Goal: Navigation & Orientation: Find specific page/section

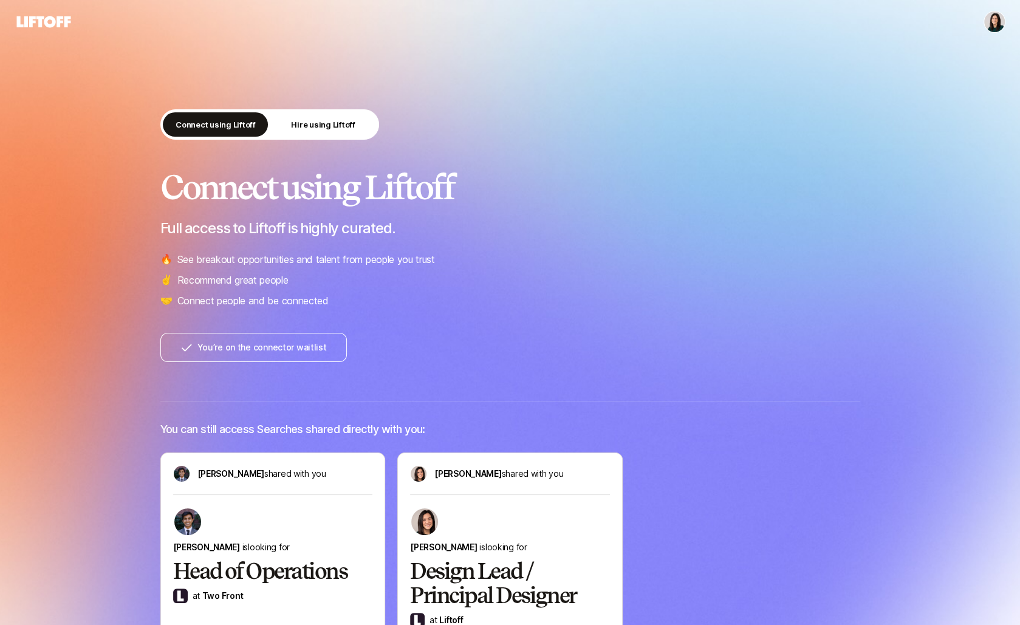
click at [999, 27] on html "Connect using Liftoff Hire using Liftoff Connect using Liftoff Full access to L…" at bounding box center [510, 312] width 1020 height 625
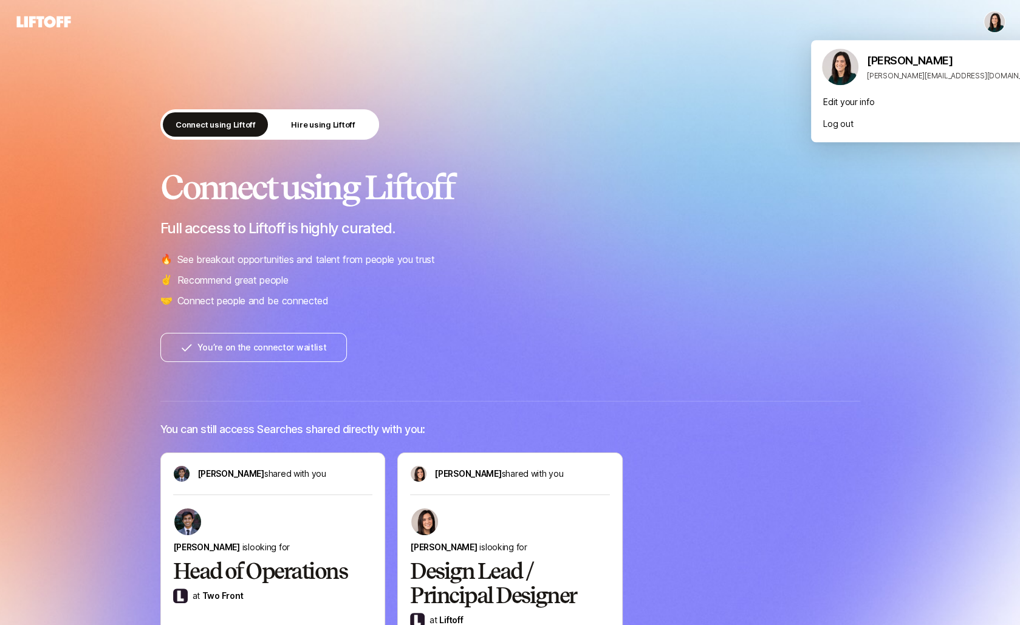
click at [999, 26] on html "Connect using Liftoff Hire using Liftoff Connect using Liftoff Full access to L…" at bounding box center [510, 312] width 1020 height 625
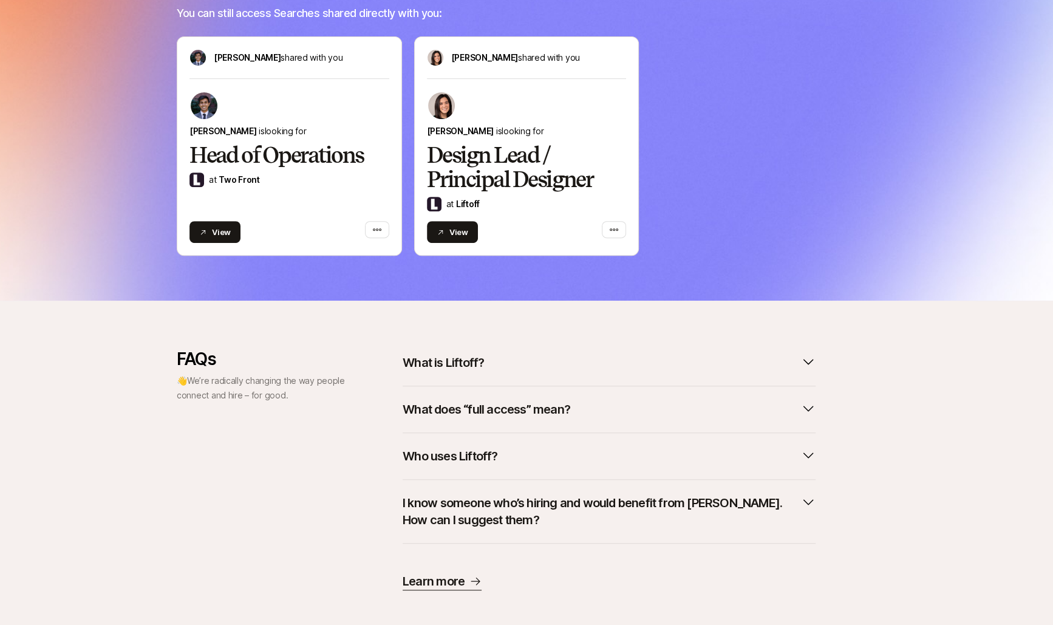
scroll to position [428, 0]
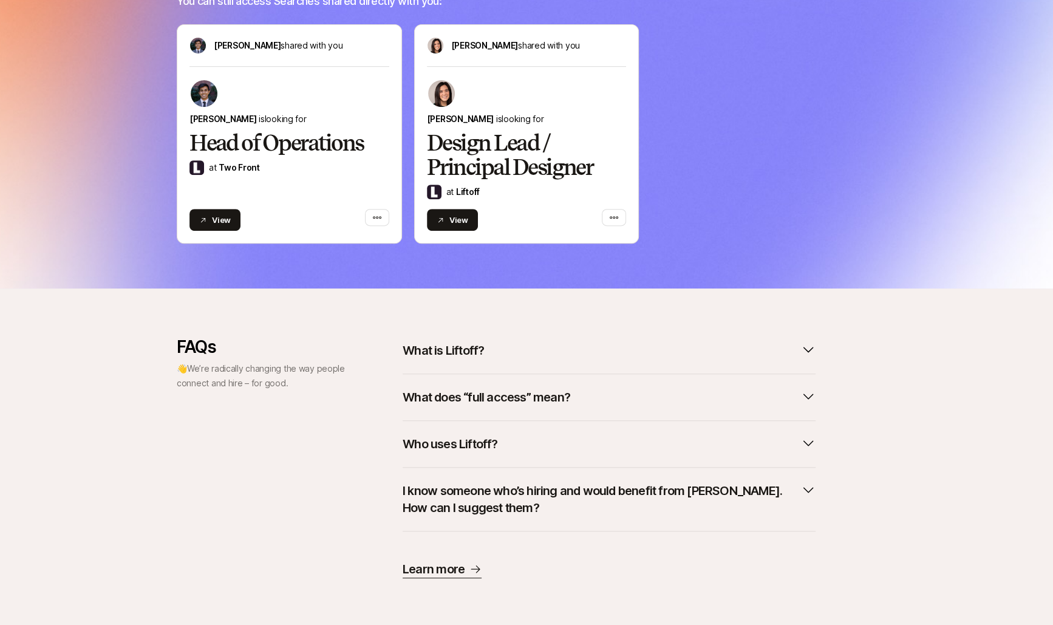
click at [445, 350] on p "What is Liftoff?" at bounding box center [443, 350] width 81 height 17
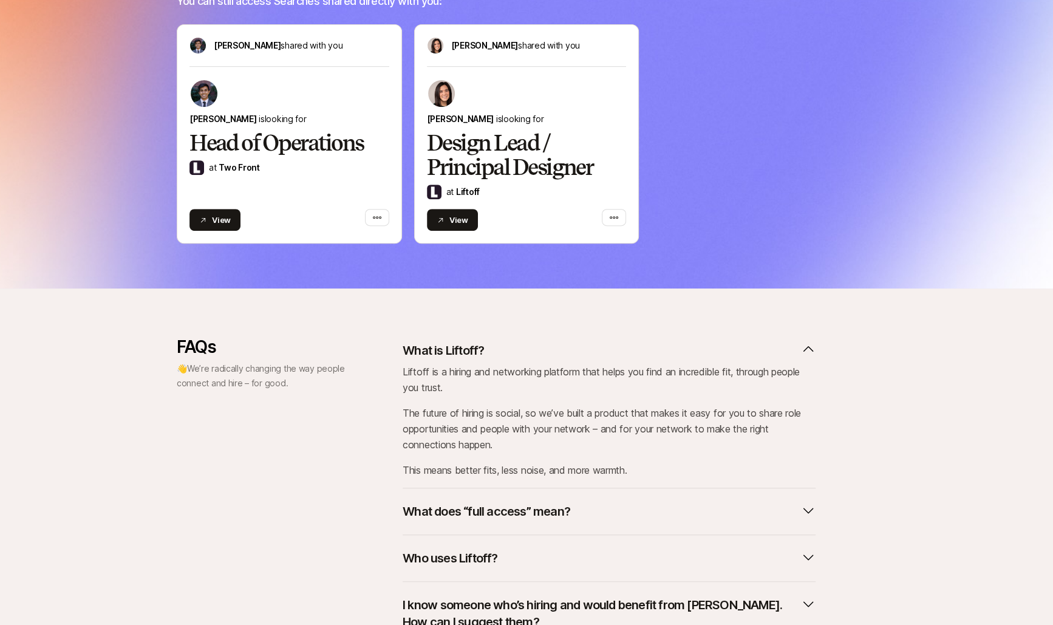
click at [445, 350] on p "What is Liftoff?" at bounding box center [443, 350] width 81 height 17
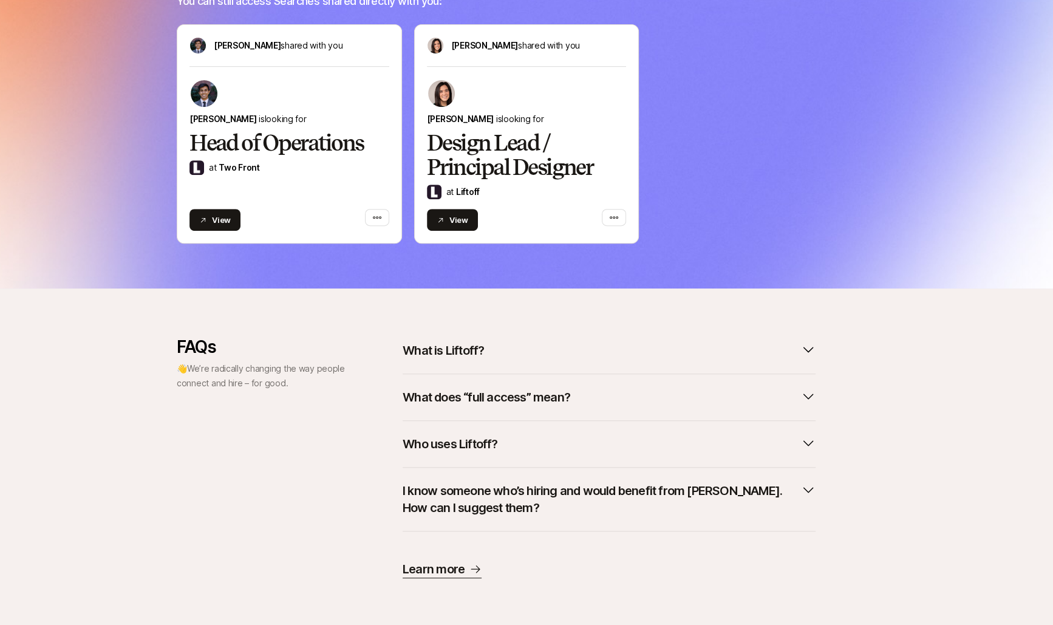
click at [445, 350] on p "What is Liftoff?" at bounding box center [443, 350] width 81 height 17
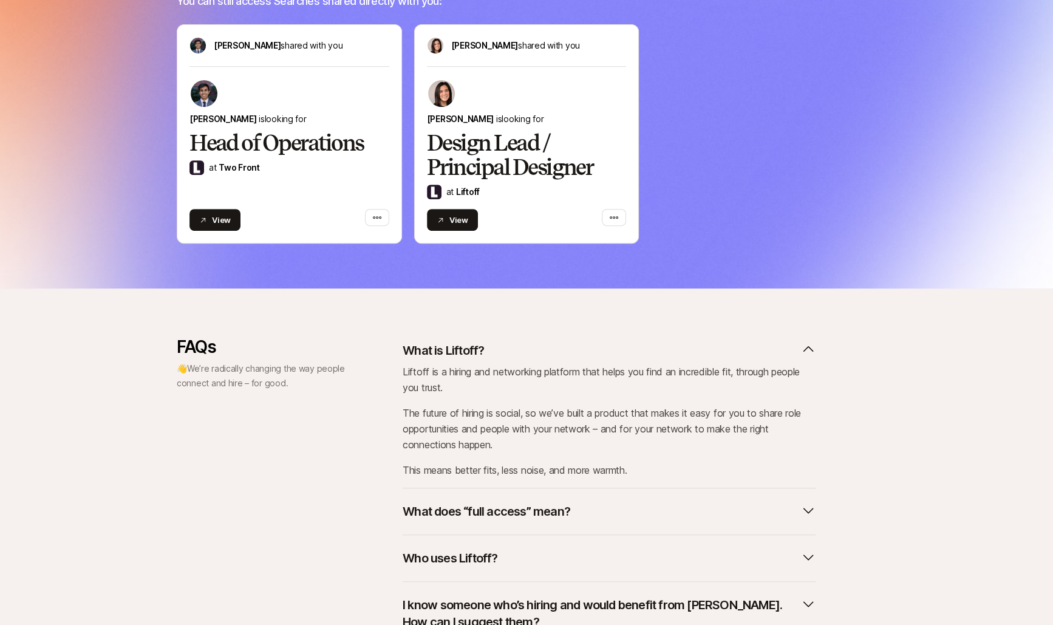
click at [434, 520] on button "What does “full access” mean?" at bounding box center [609, 511] width 413 height 27
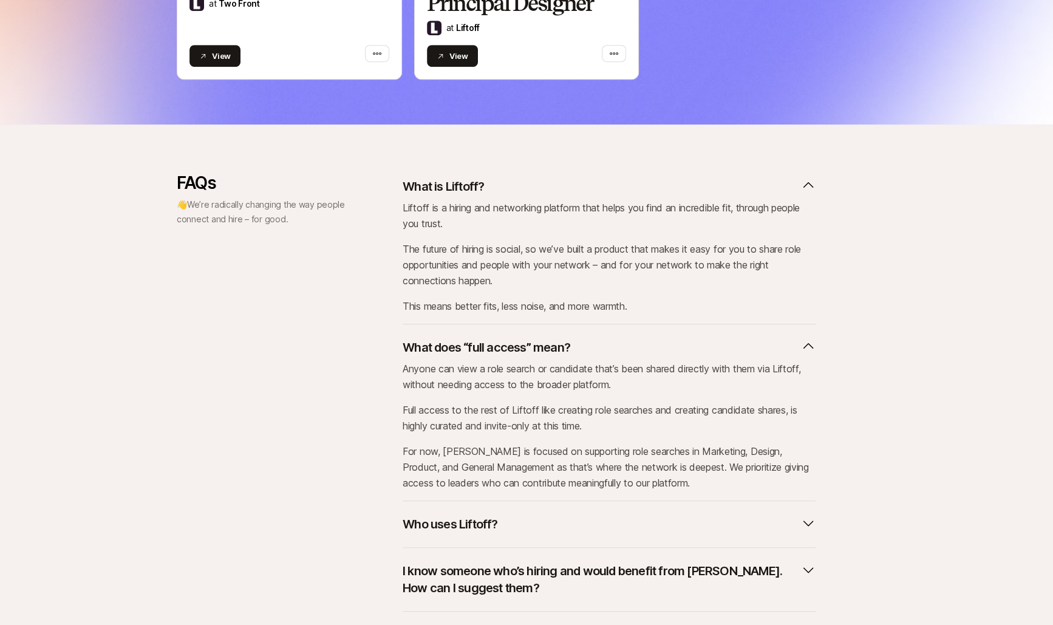
scroll to position [649, 0]
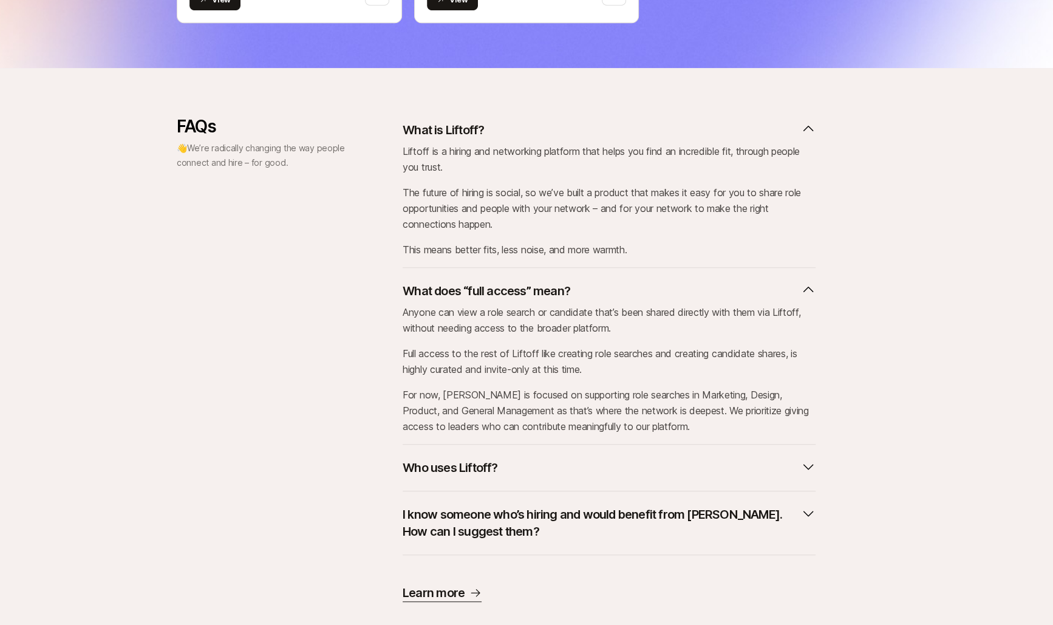
click at [446, 498] on div "I know someone who’s hiring and would benefit from Liftoff. How can I suggest t…" at bounding box center [609, 523] width 413 height 64
click at [443, 477] on button "Who uses Liftoff?" at bounding box center [609, 467] width 413 height 27
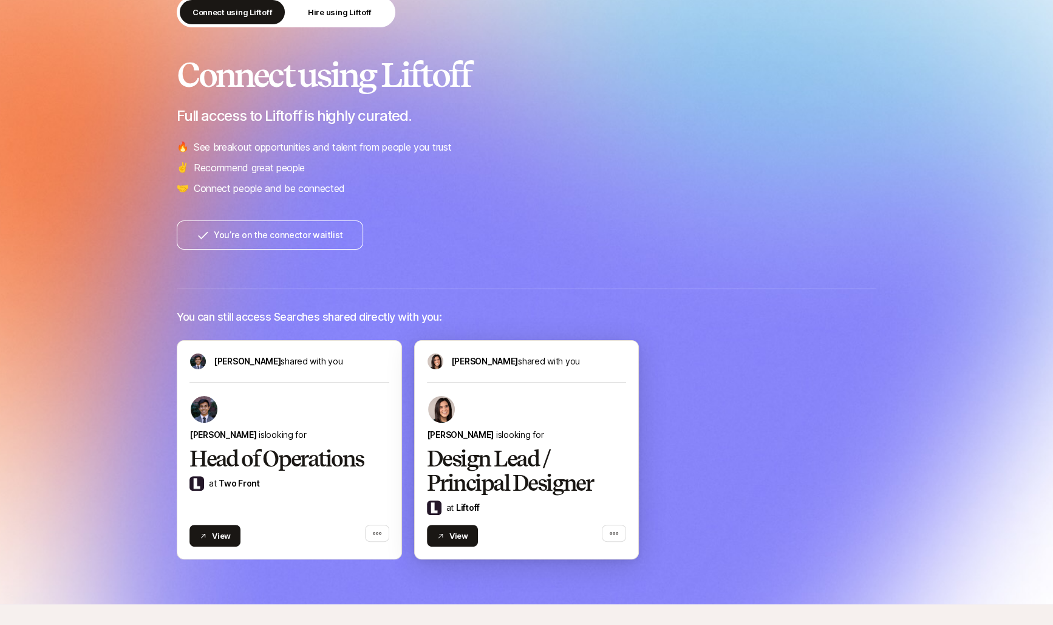
scroll to position [104, 0]
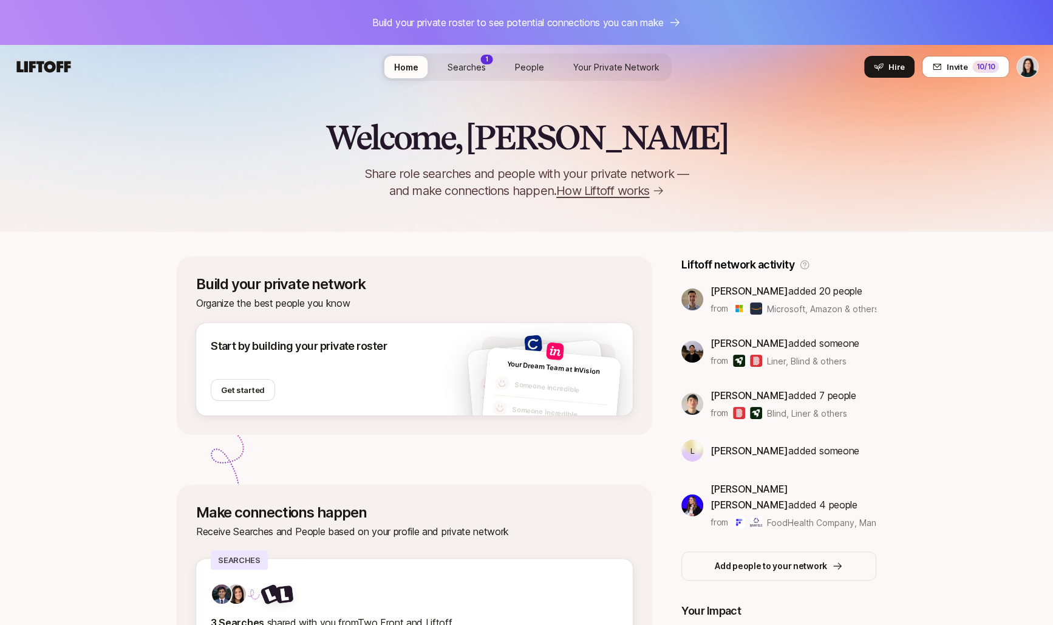
click at [473, 70] on span "Searches" at bounding box center [467, 67] width 38 height 13
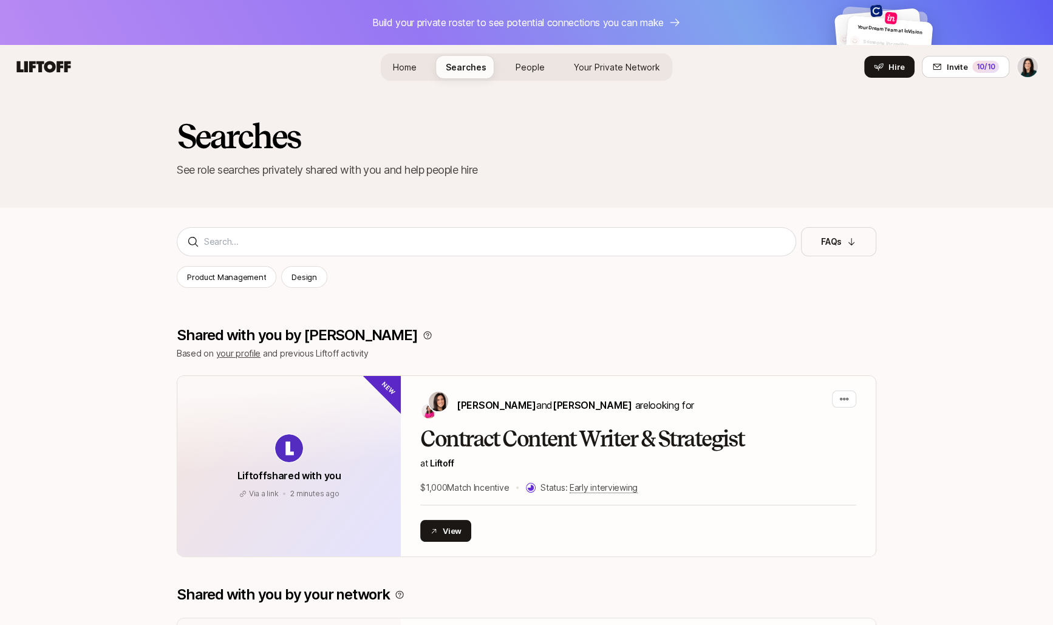
click at [420, 70] on link "Home" at bounding box center [404, 67] width 43 height 22
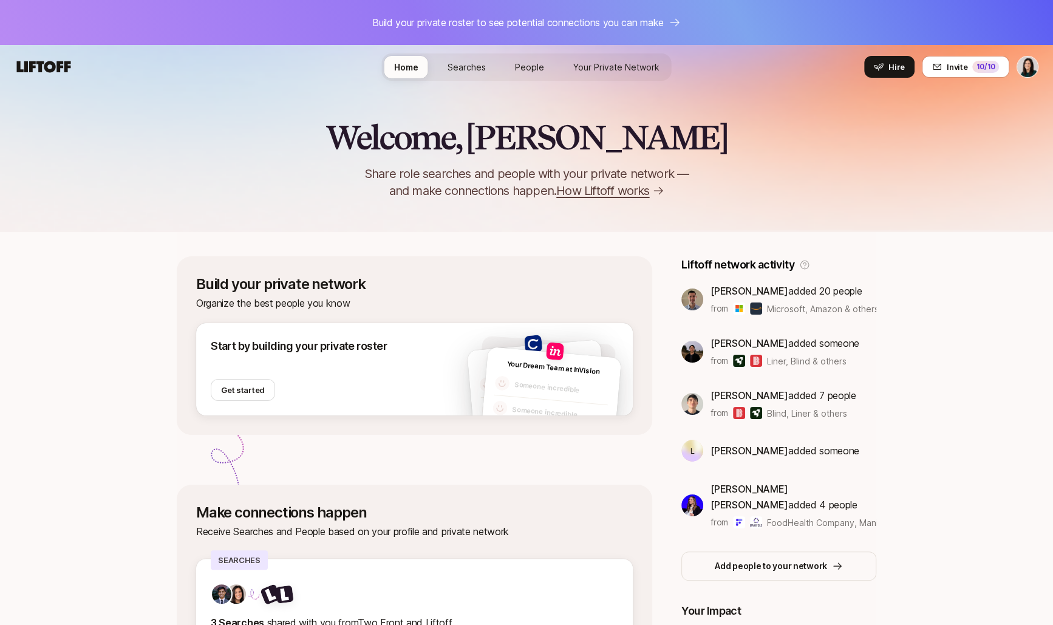
click at [457, 69] on span "Searches" at bounding box center [467, 67] width 38 height 13
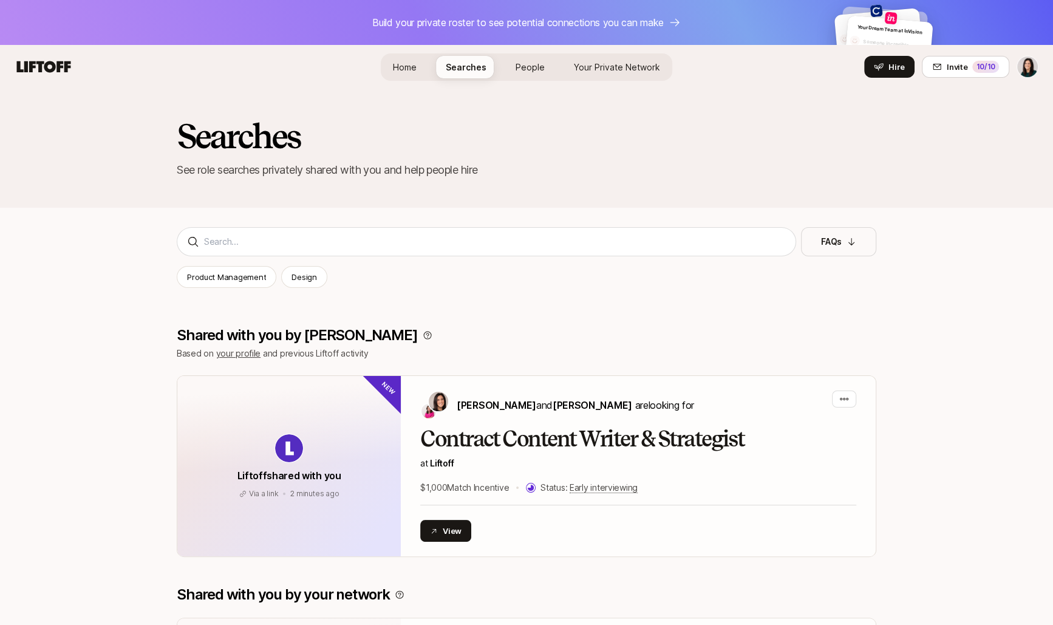
click at [510, 68] on link "People" at bounding box center [530, 67] width 49 height 22
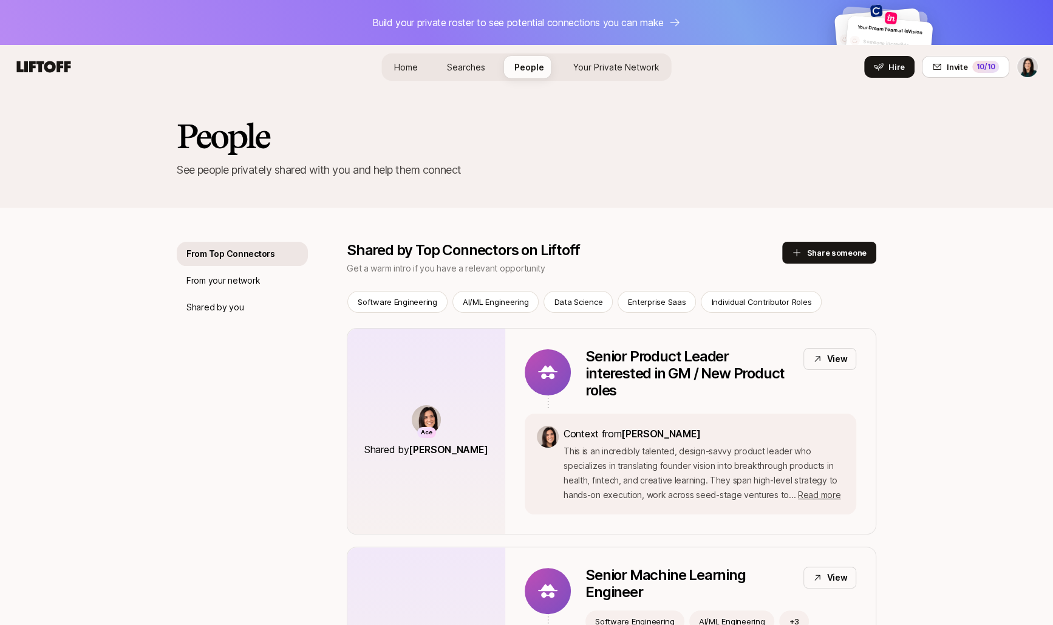
click at [467, 70] on span "Searches" at bounding box center [466, 67] width 38 height 13
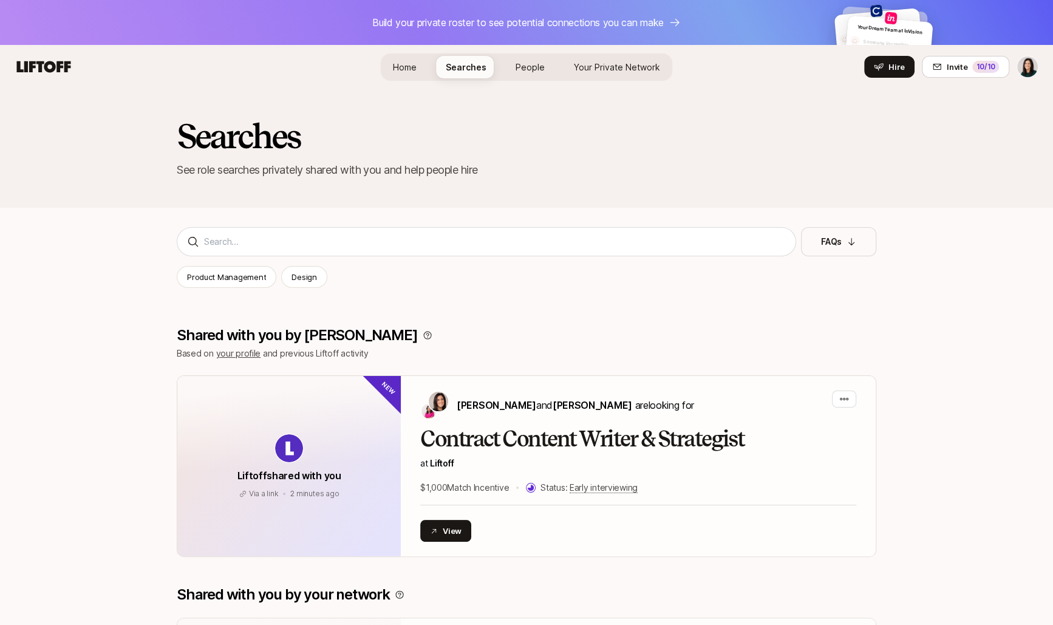
click at [525, 70] on span "People" at bounding box center [530, 67] width 29 height 13
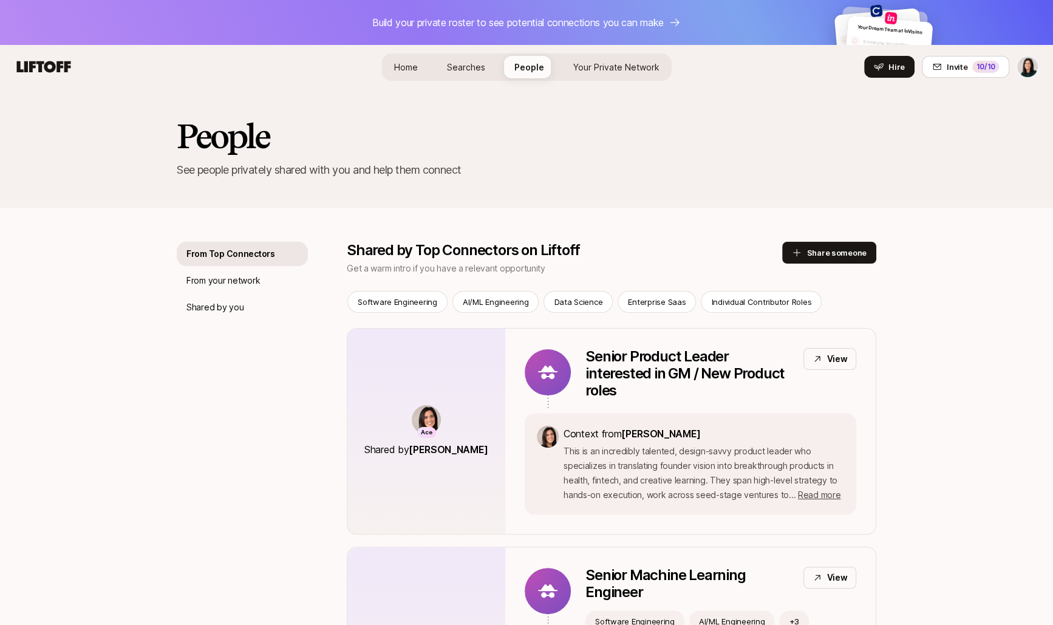
click at [575, 70] on span "Your Private Network" at bounding box center [616, 67] width 86 height 13
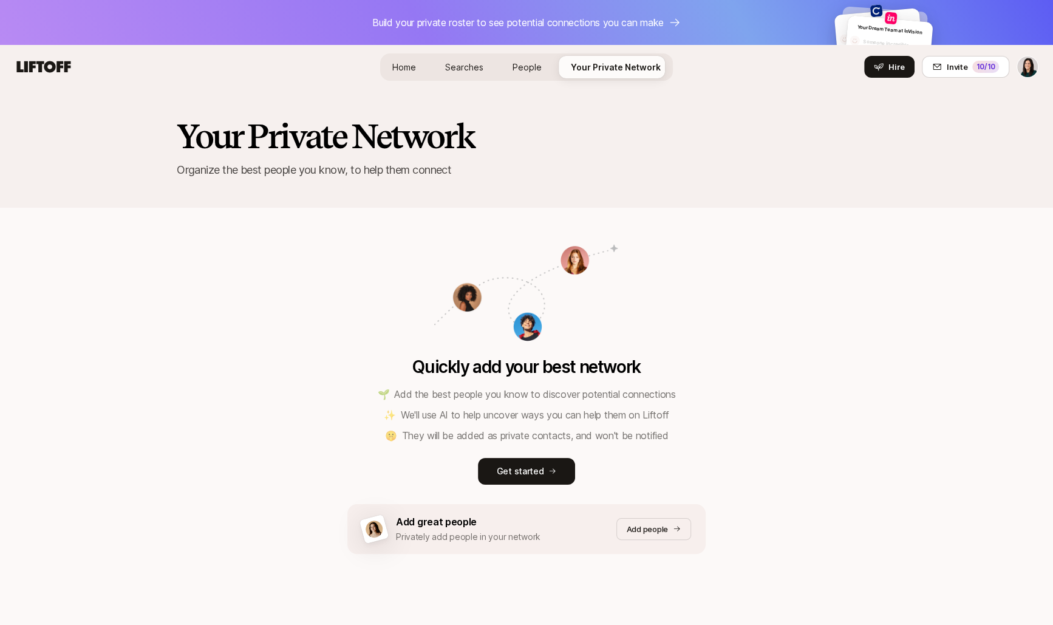
click at [515, 62] on span "People" at bounding box center [527, 67] width 29 height 13
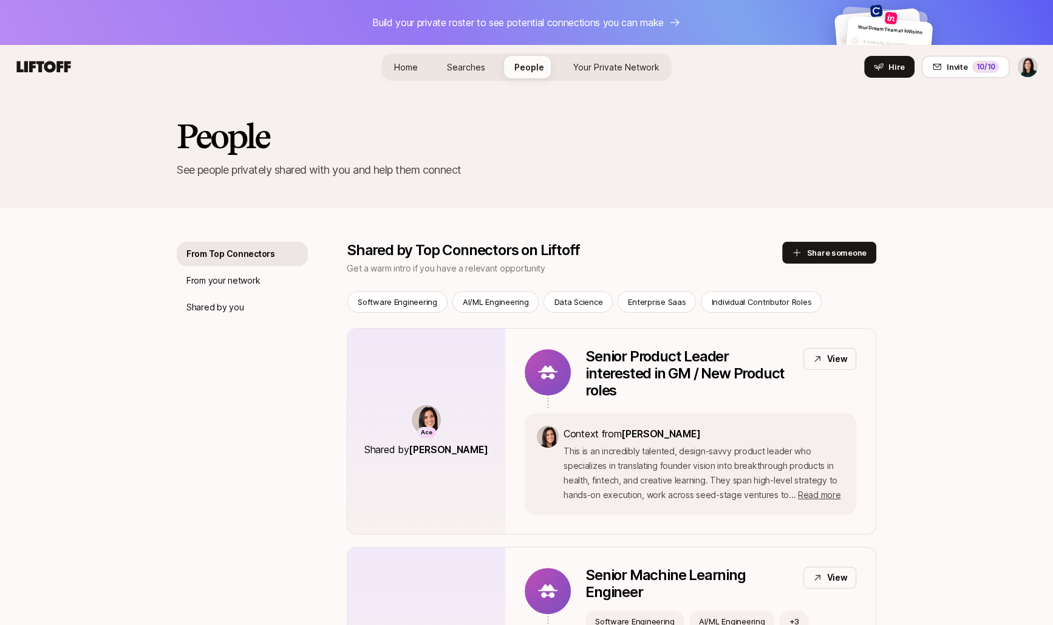
click at [480, 65] on span "Searches" at bounding box center [466, 67] width 38 height 13
